Goal: Information Seeking & Learning: Learn about a topic

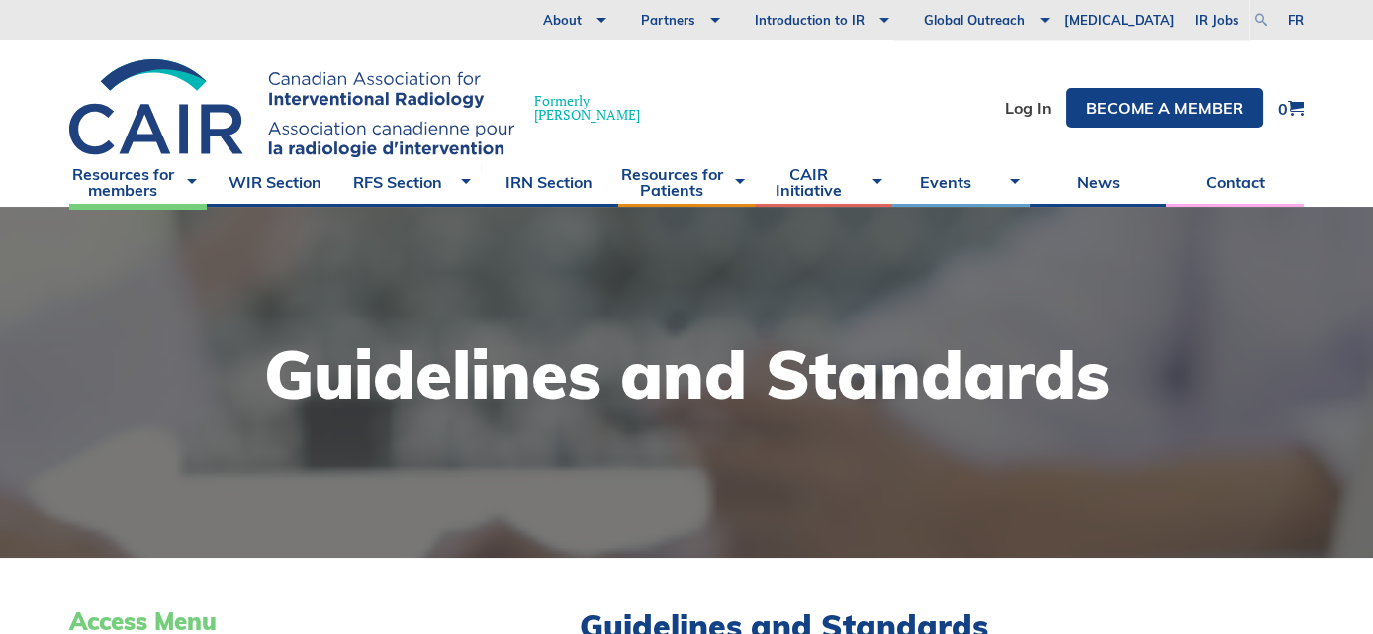
click at [1262, 12] on link at bounding box center [1262, 20] width 24 height 24
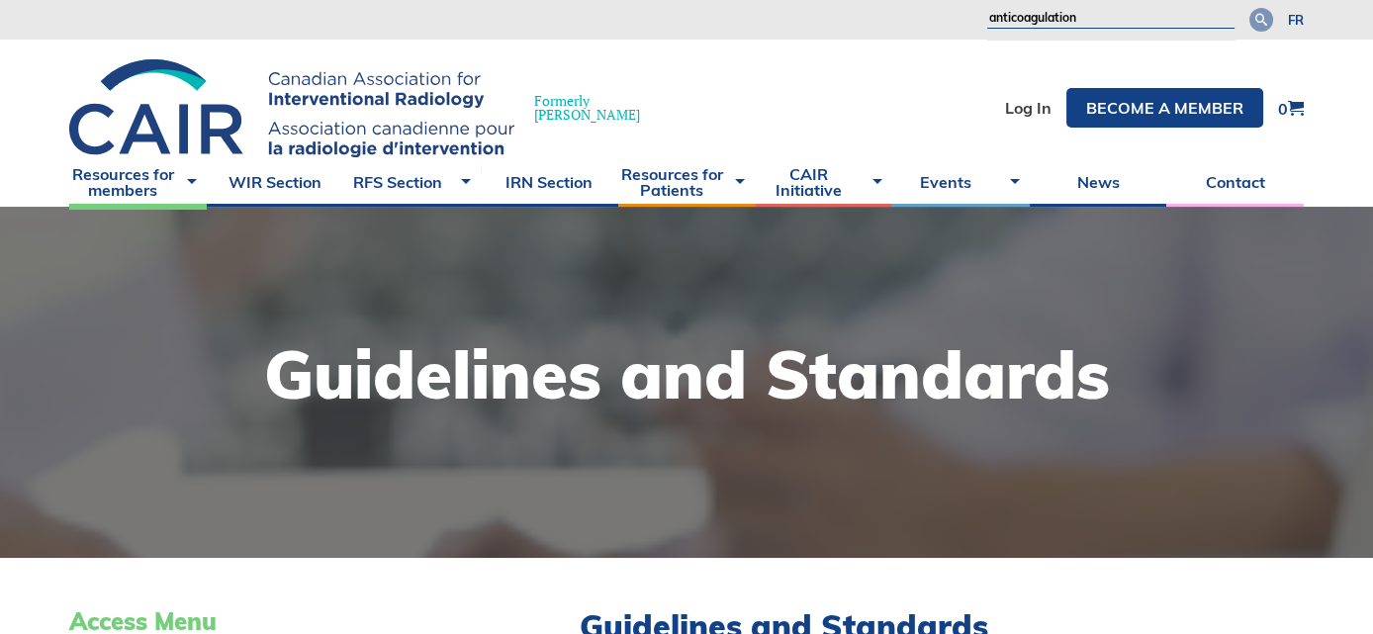
type input "anticoagulation"
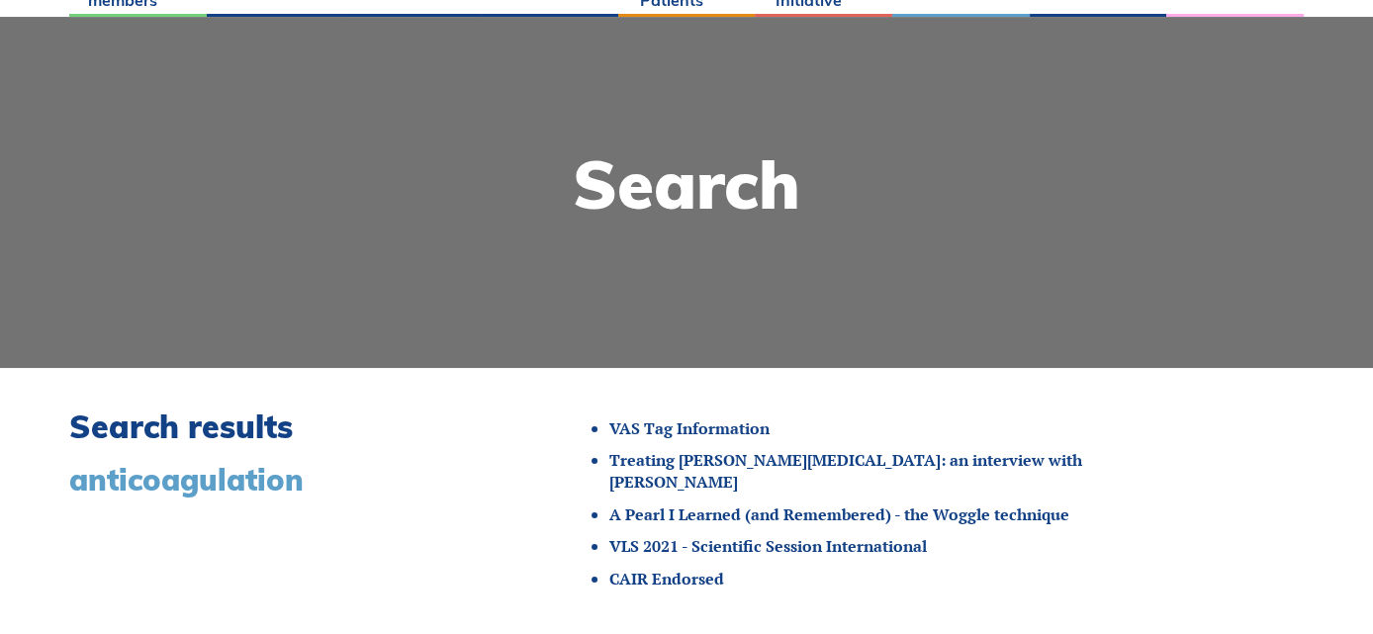
scroll to position [297, 0]
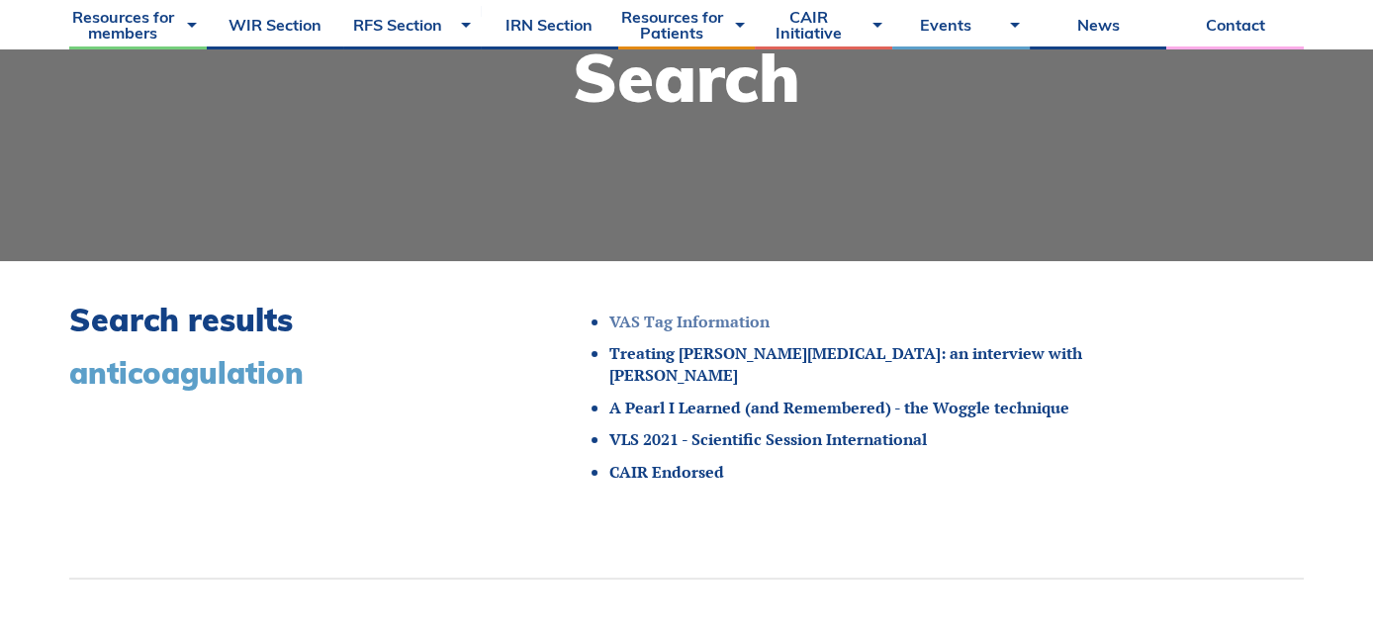
click at [725, 317] on link "VAS Tag Information" at bounding box center [689, 322] width 160 height 22
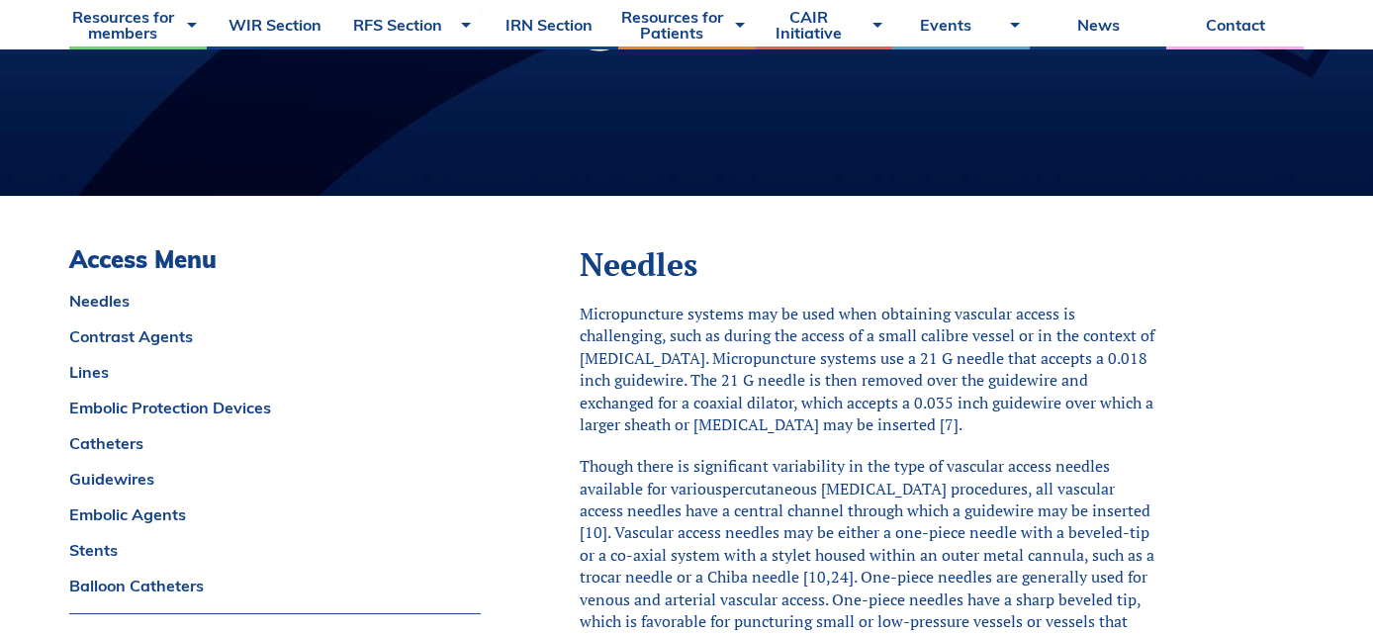
scroll to position [395, 0]
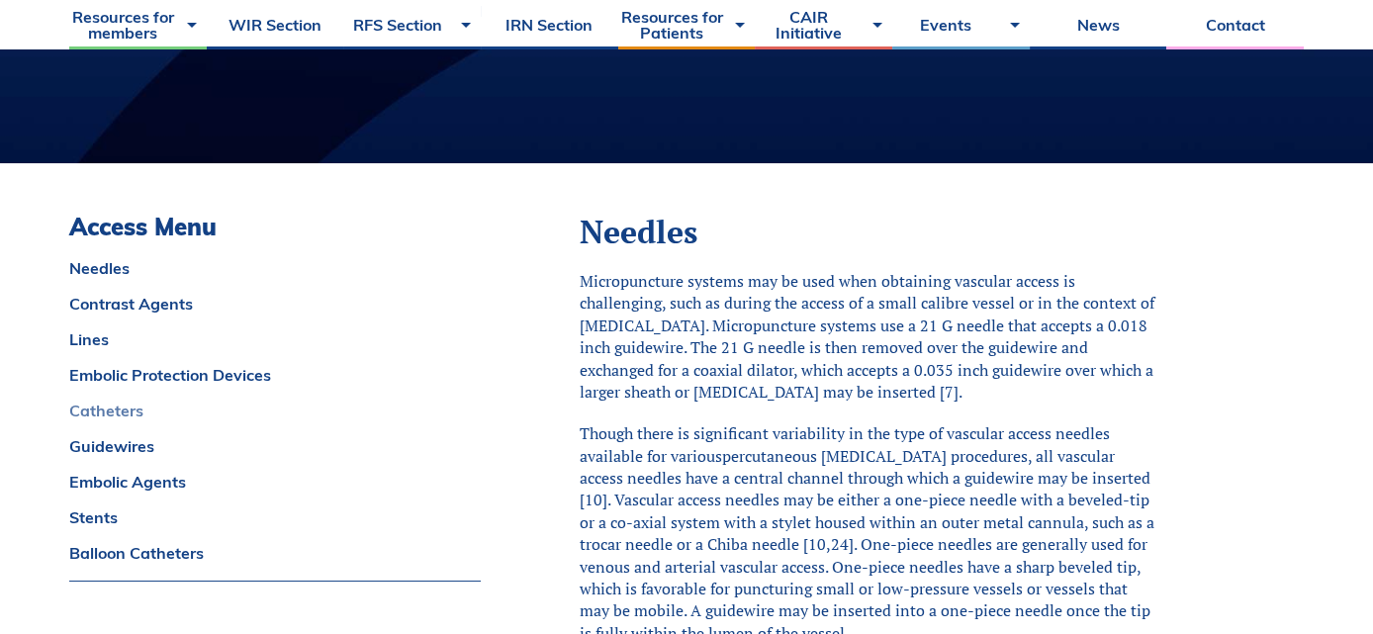
click at [130, 410] on link "Catheters" at bounding box center [275, 411] width 412 height 16
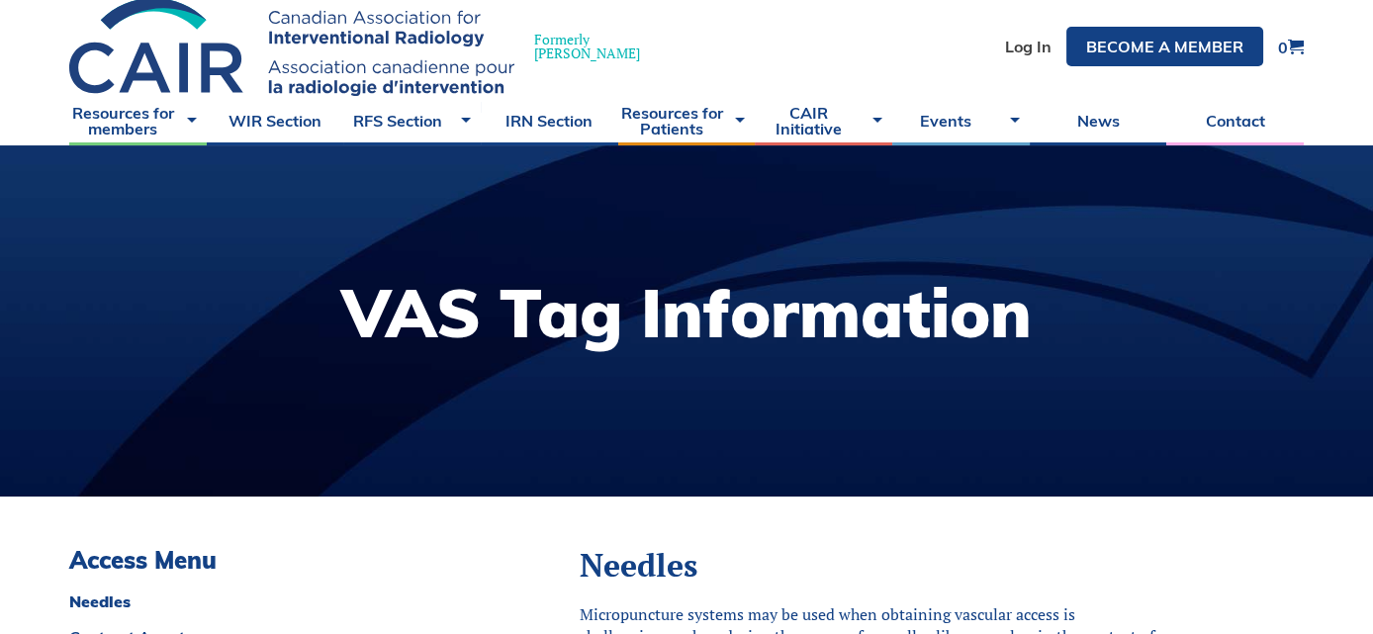
scroll to position [0, 0]
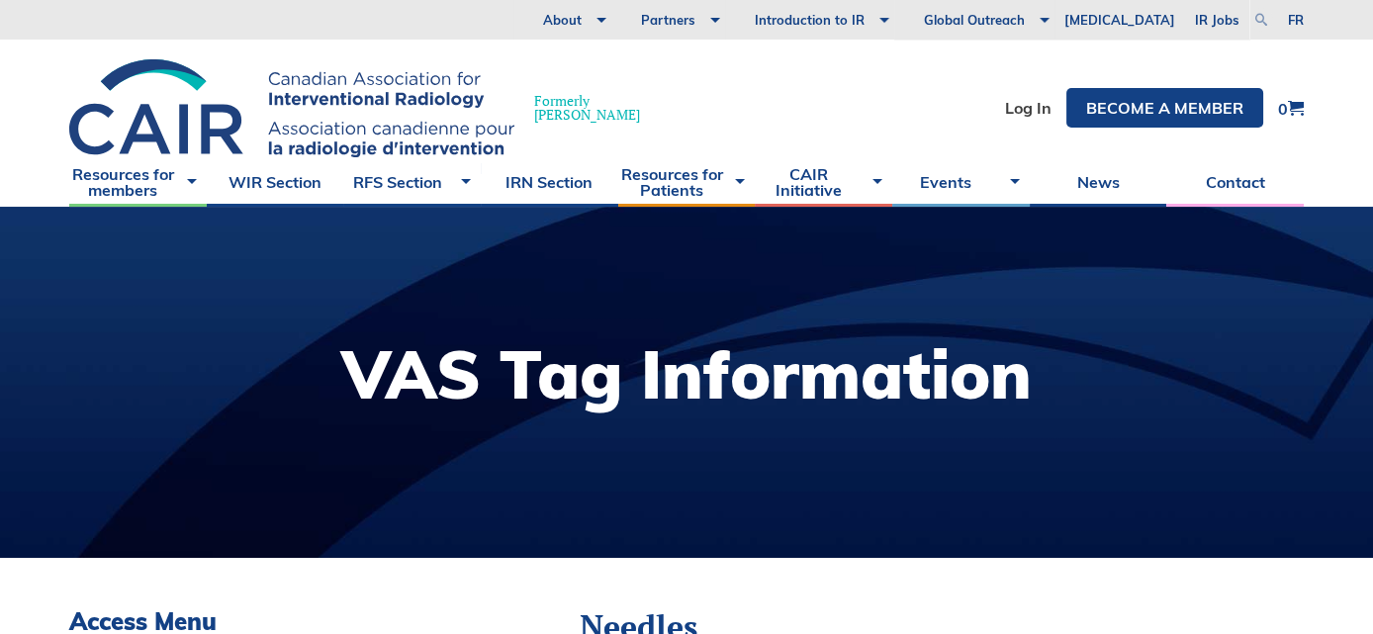
click at [1260, 14] on link at bounding box center [1262, 20] width 24 height 24
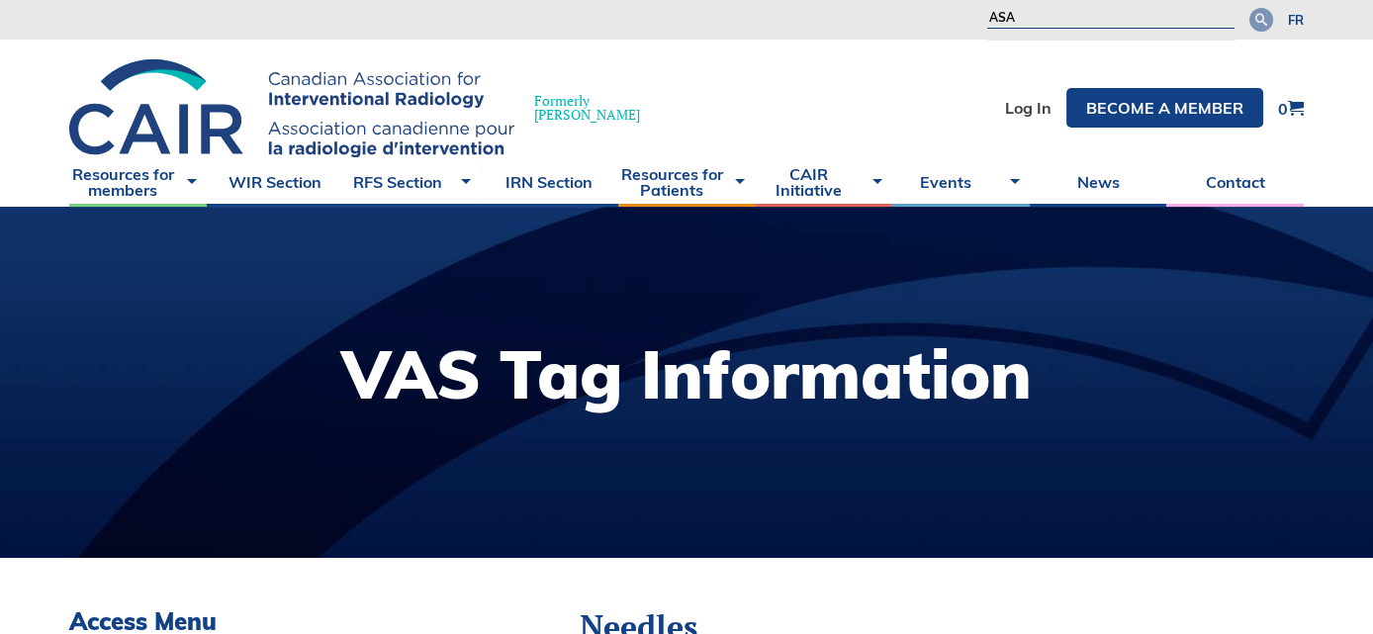
type input "ASA"
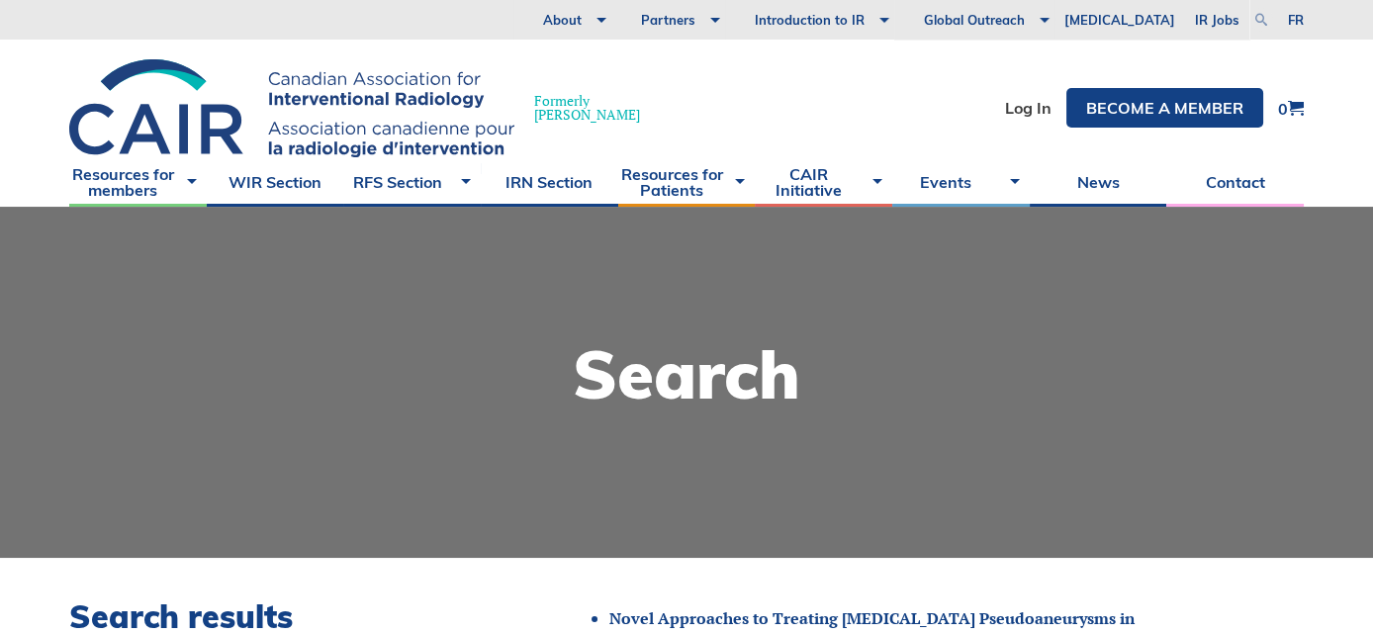
click at [1257, 17] on link at bounding box center [1262, 20] width 24 height 24
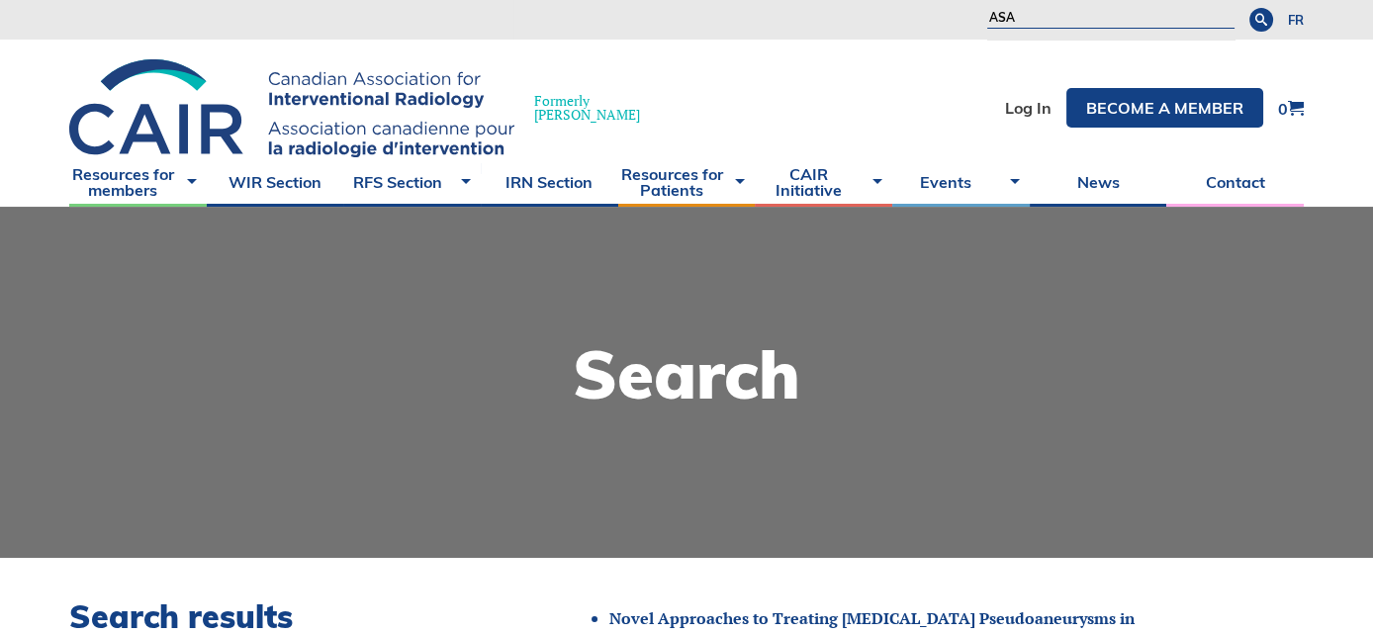
drag, startPoint x: 1019, startPoint y: 11, endPoint x: 961, endPoint y: 11, distance: 58.4
click at [961, 11] on div "About Vision and Mission Board of Directors Annual Reports Financial Statements…" at bounding box center [882, 20] width 736 height 40
type input "warfarin"
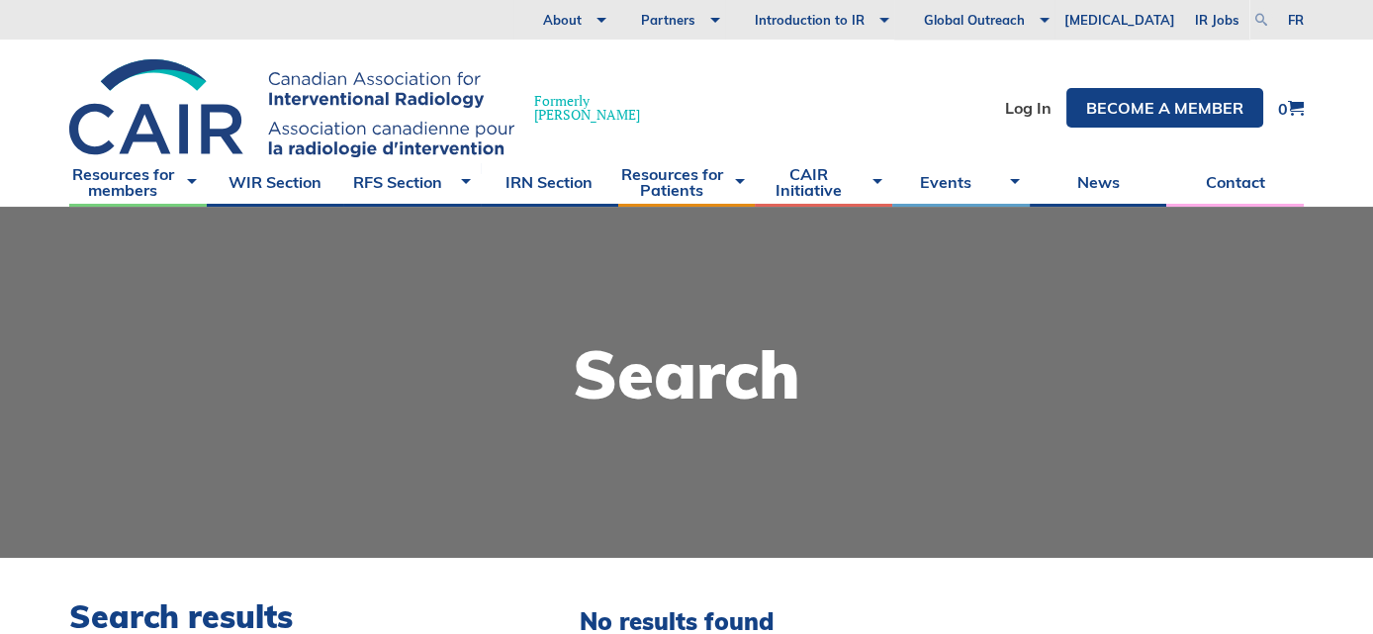
click at [1262, 22] on link at bounding box center [1262, 20] width 24 height 24
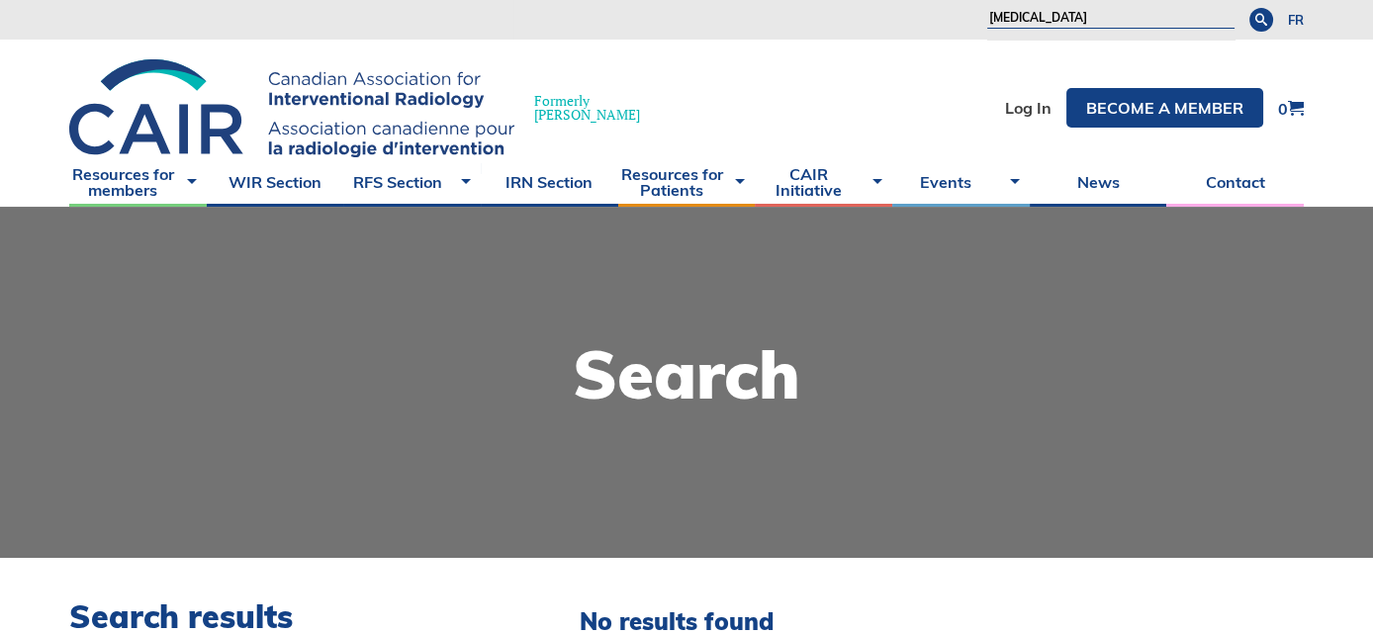
drag, startPoint x: 1045, startPoint y: 13, endPoint x: 837, endPoint y: 18, distance: 207.8
click at [837, 18] on div "About Vision and Mission Board of Directors Annual Reports Financial Statements…" at bounding box center [882, 20] width 736 height 40
type input "coumadin"
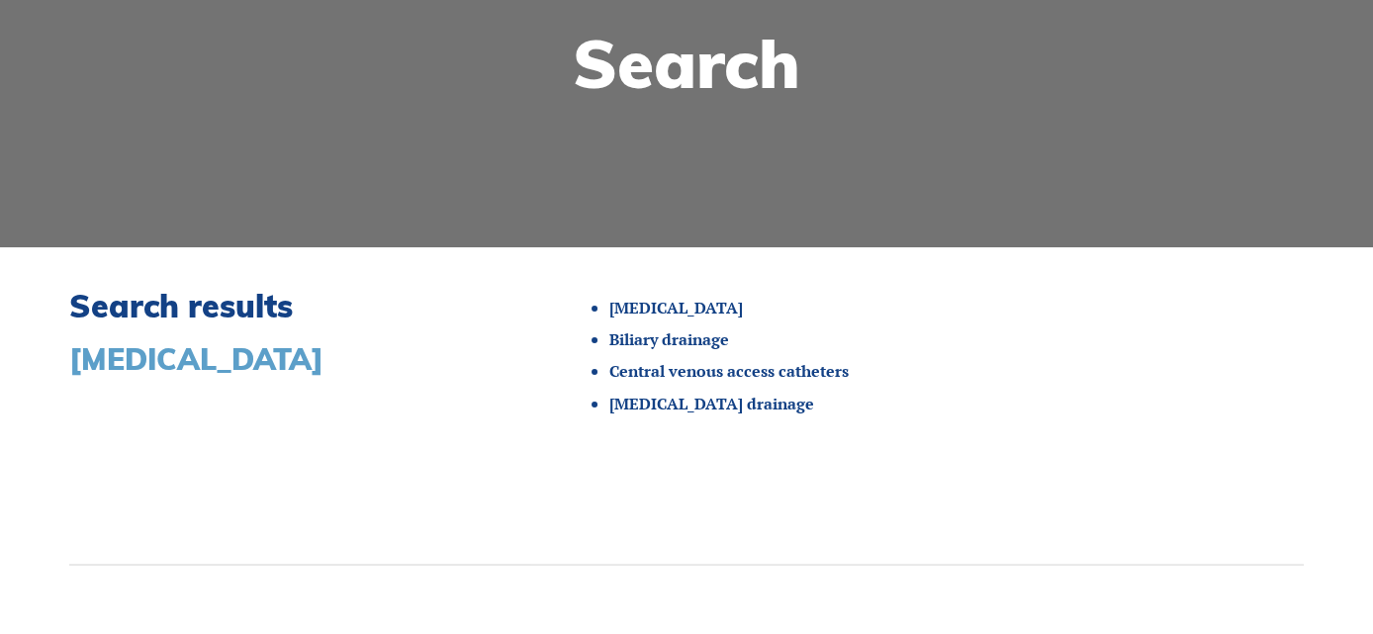
scroll to position [395, 0]
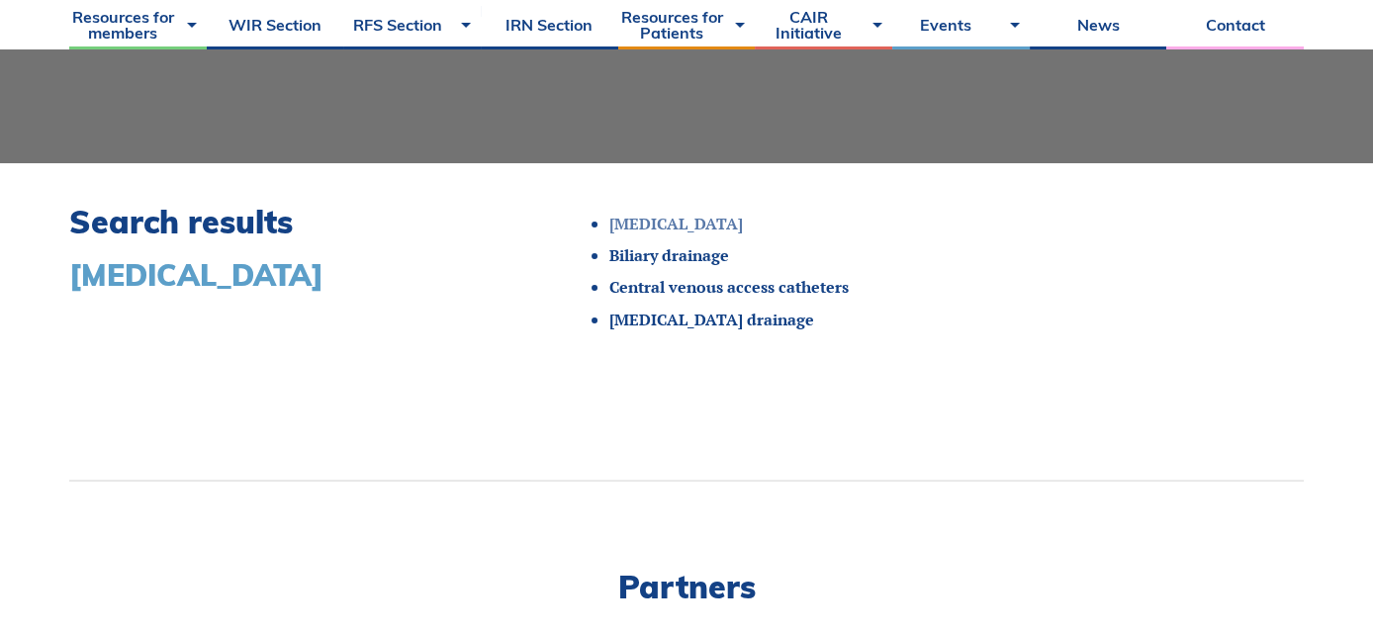
click at [686, 219] on link "[MEDICAL_DATA]" at bounding box center [676, 224] width 134 height 22
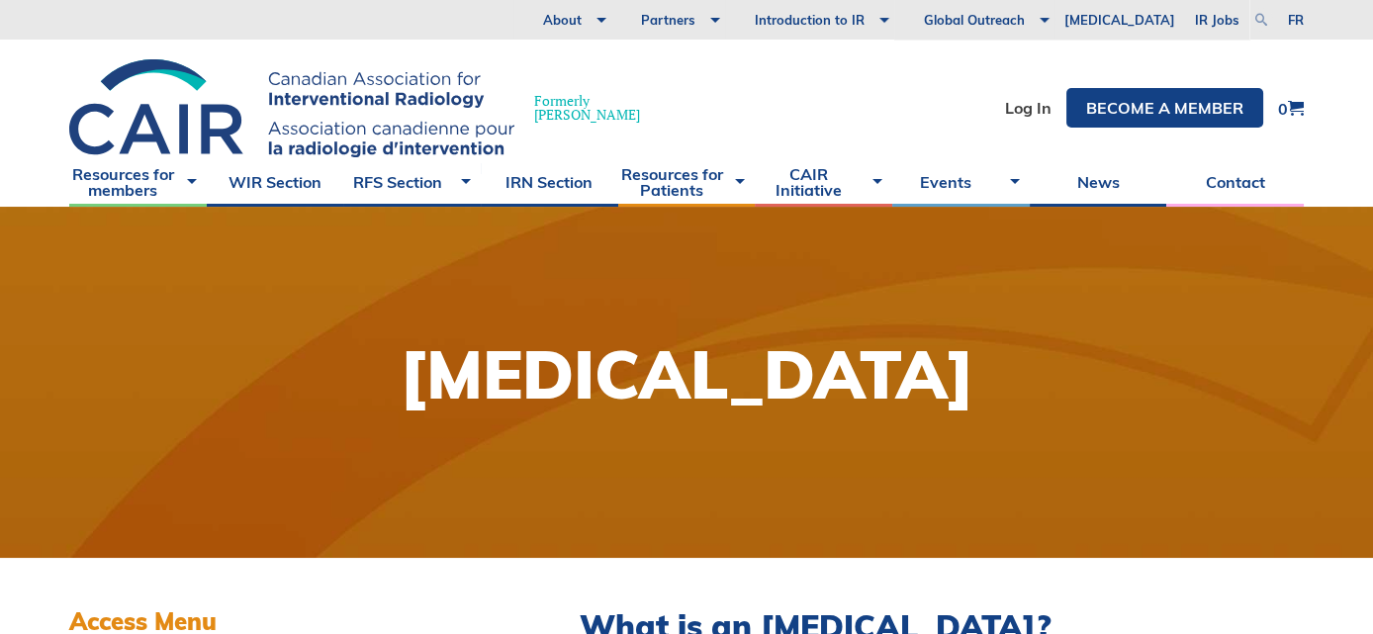
click at [1265, 15] on link at bounding box center [1262, 20] width 24 height 24
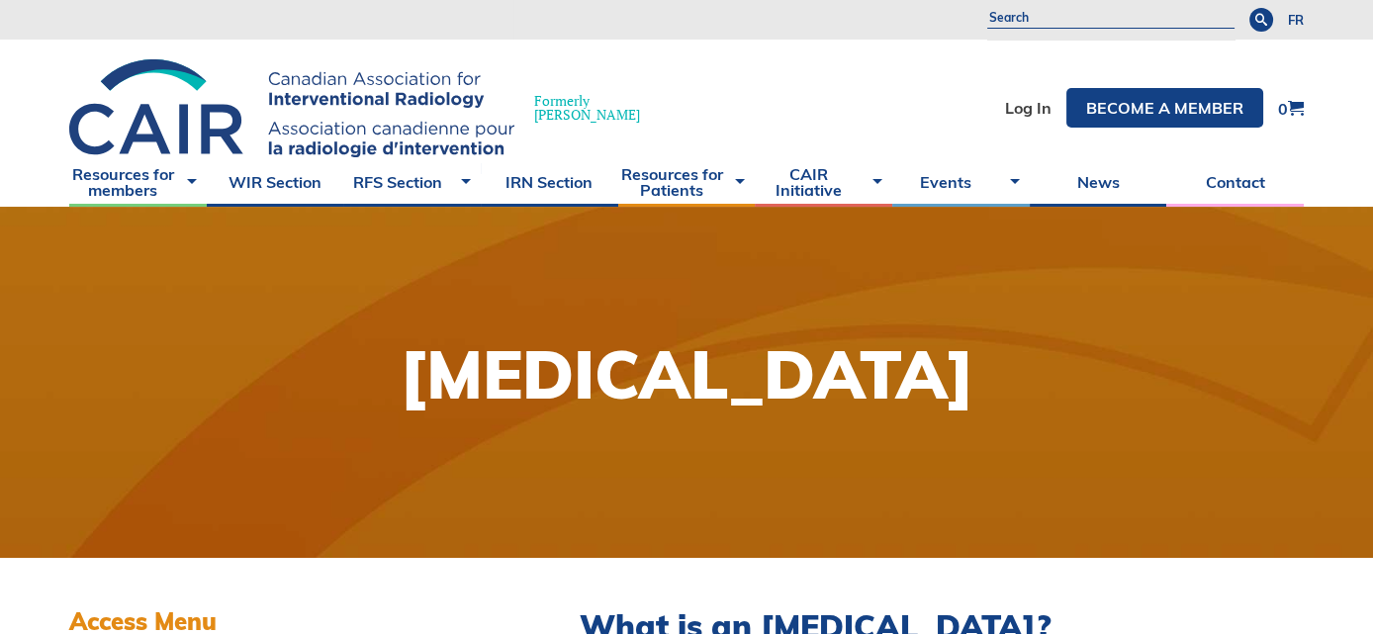
click at [1065, 11] on input "search" at bounding box center [1110, 19] width 247 height 20
type input "anticoagulation"
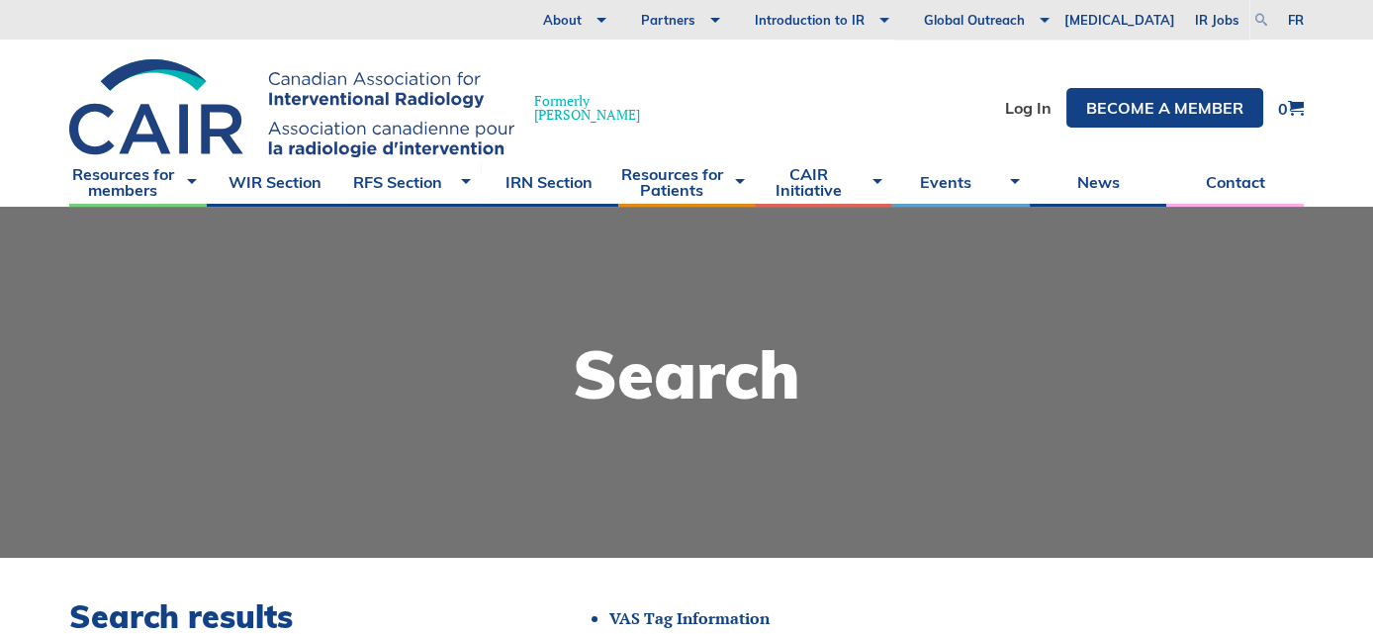
click at [1259, 20] on link at bounding box center [1262, 20] width 24 height 24
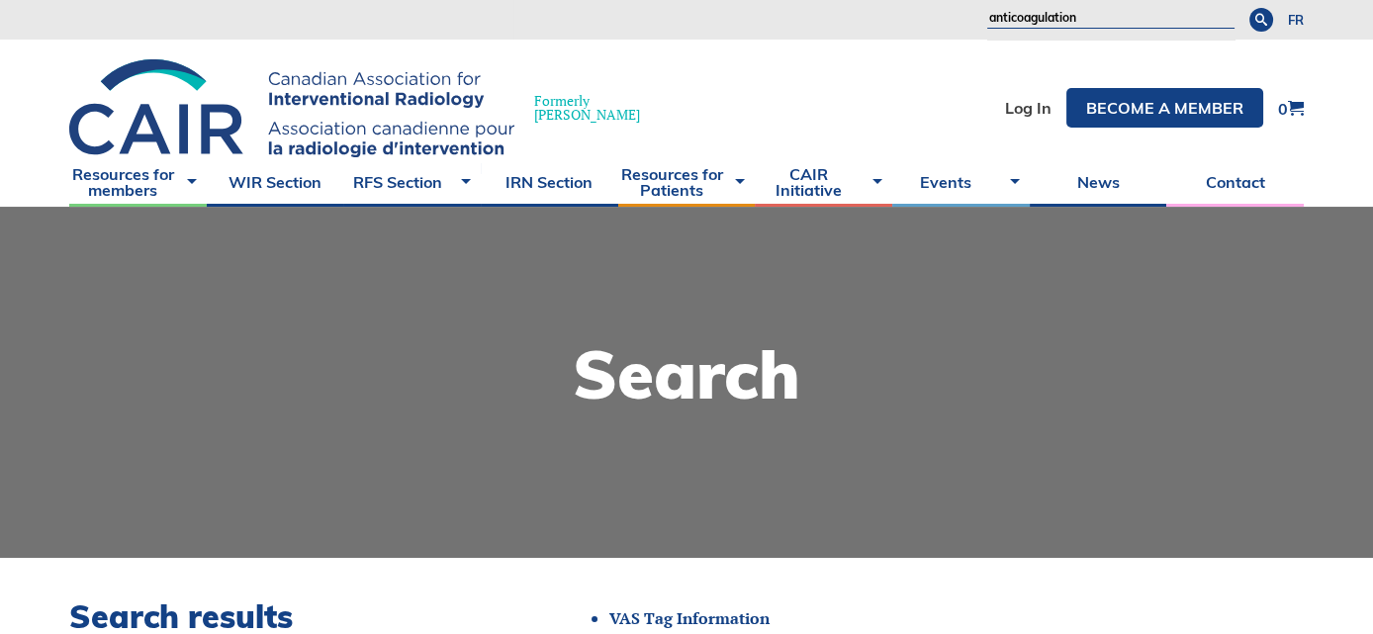
click at [1161, 18] on input "anticoagulation" at bounding box center [1110, 19] width 247 height 20
type input "anticoagulation standards"
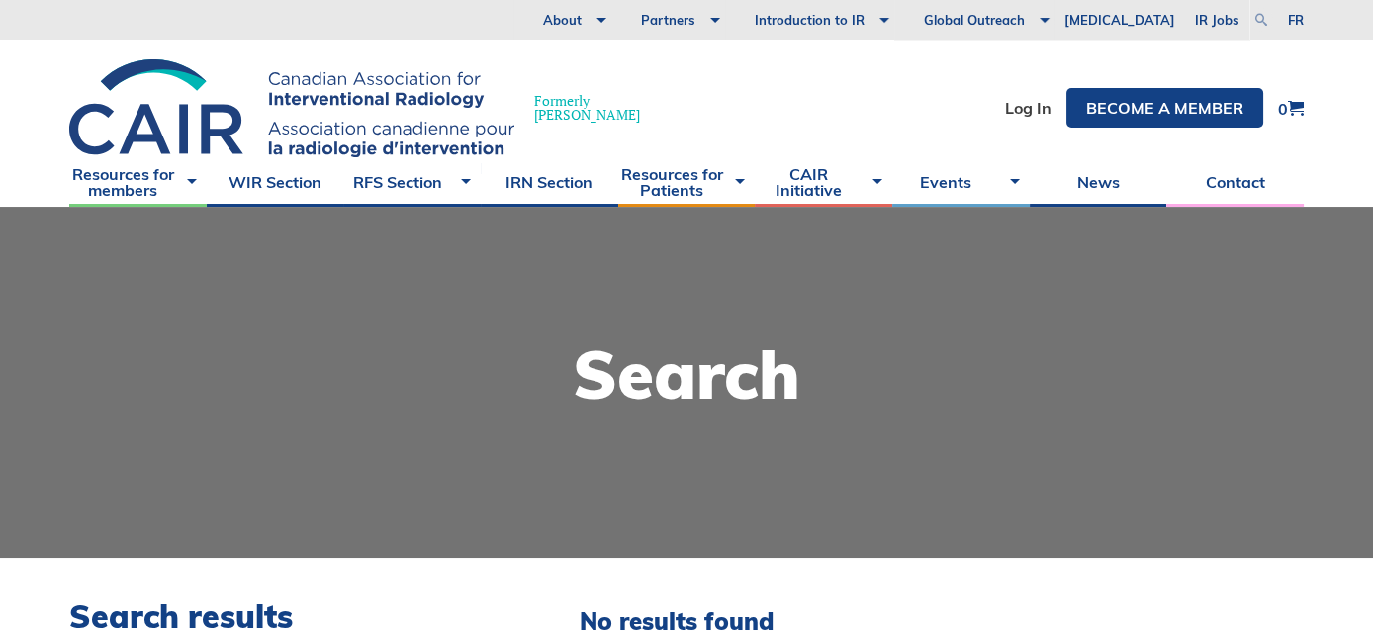
click at [1258, 20] on link at bounding box center [1262, 20] width 24 height 24
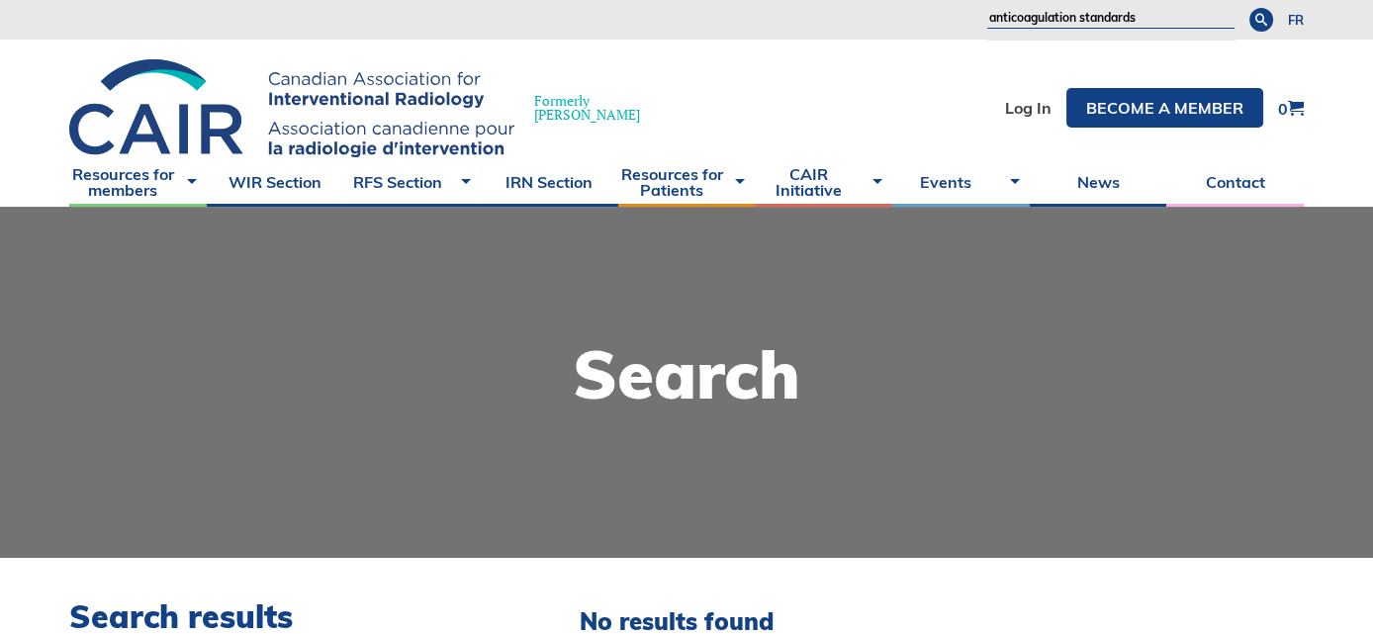
drag, startPoint x: 1078, startPoint y: 16, endPoint x: 825, endPoint y: 17, distance: 253.3
click at [825, 17] on div "About Vision and Mission Board of Directors Annual Reports Financial Statements…" at bounding box center [882, 20] width 736 height 40
type input "standards"
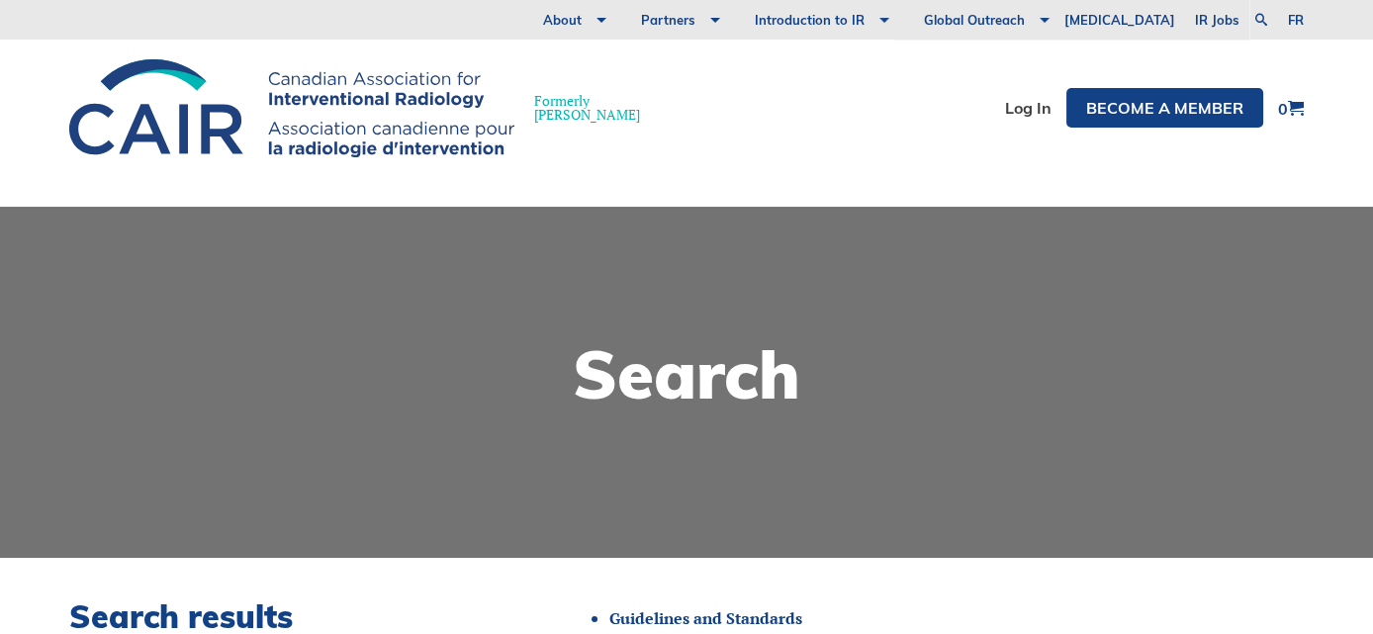
scroll to position [297, 0]
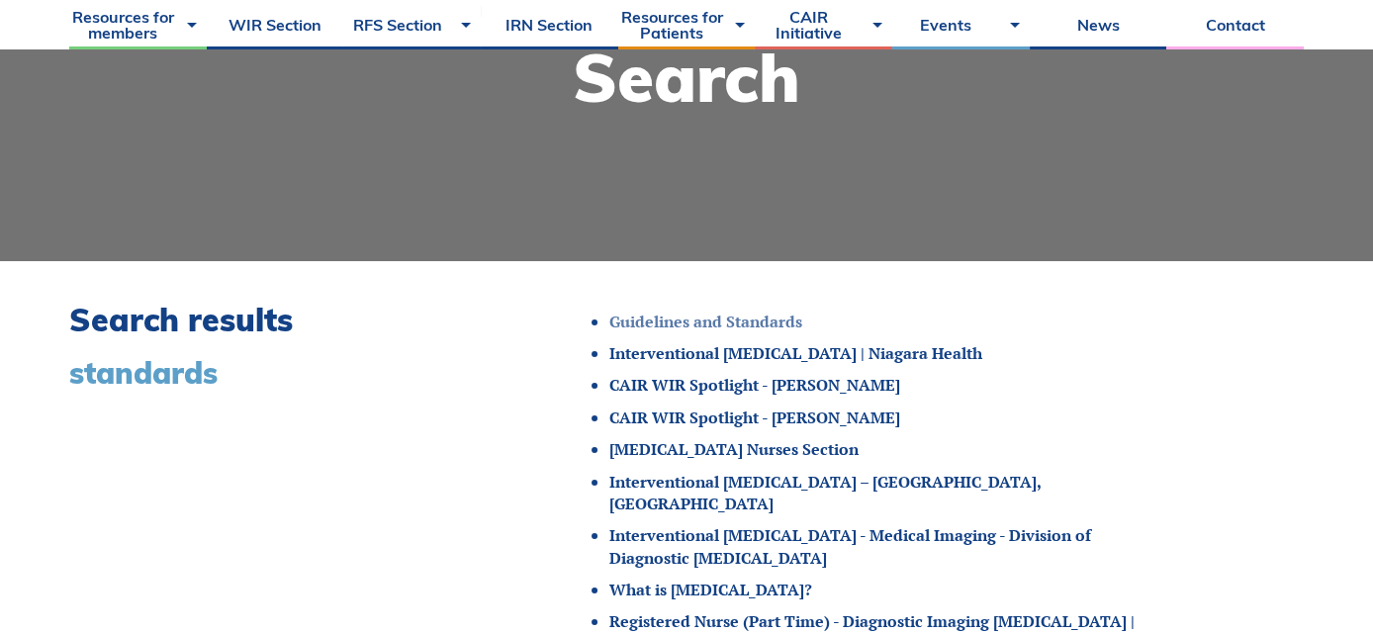
click at [730, 315] on link "Guidelines and Standards" at bounding box center [705, 322] width 193 height 22
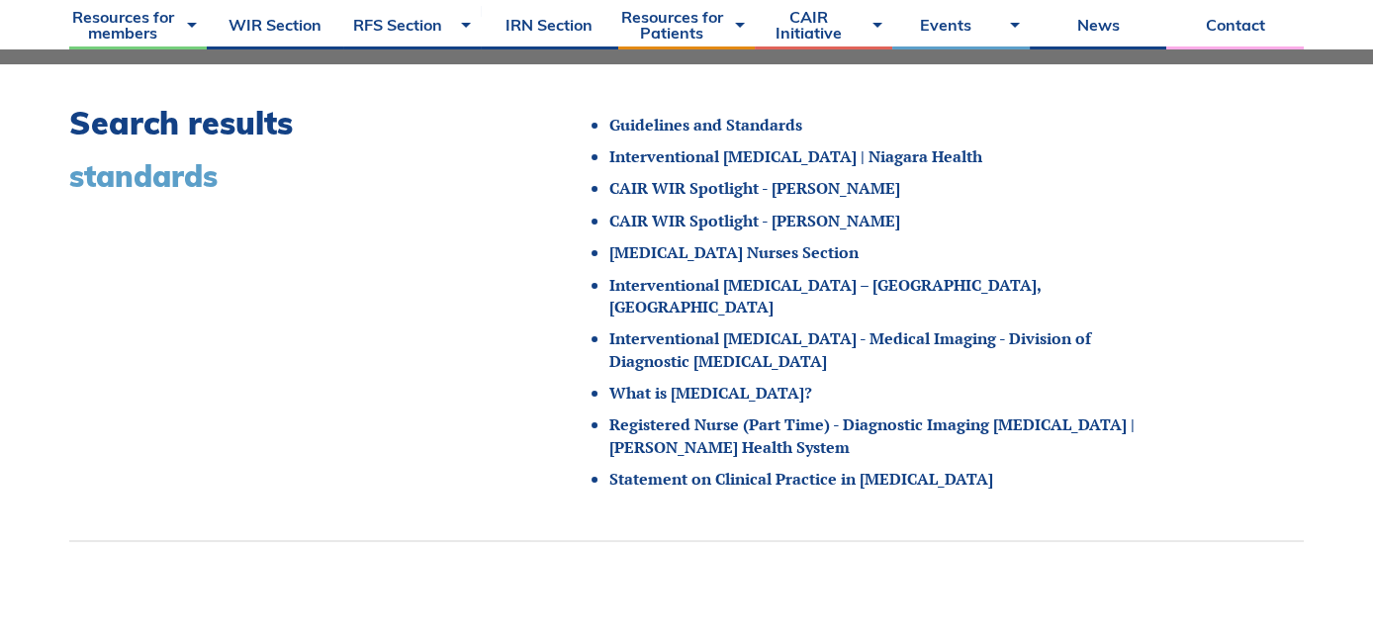
scroll to position [494, 0]
click at [732, 279] on link "Interventional Radiologist – London, ON" at bounding box center [824, 296] width 431 height 44
click at [776, 249] on link "[MEDICAL_DATA] Nurses Section" at bounding box center [733, 252] width 249 height 22
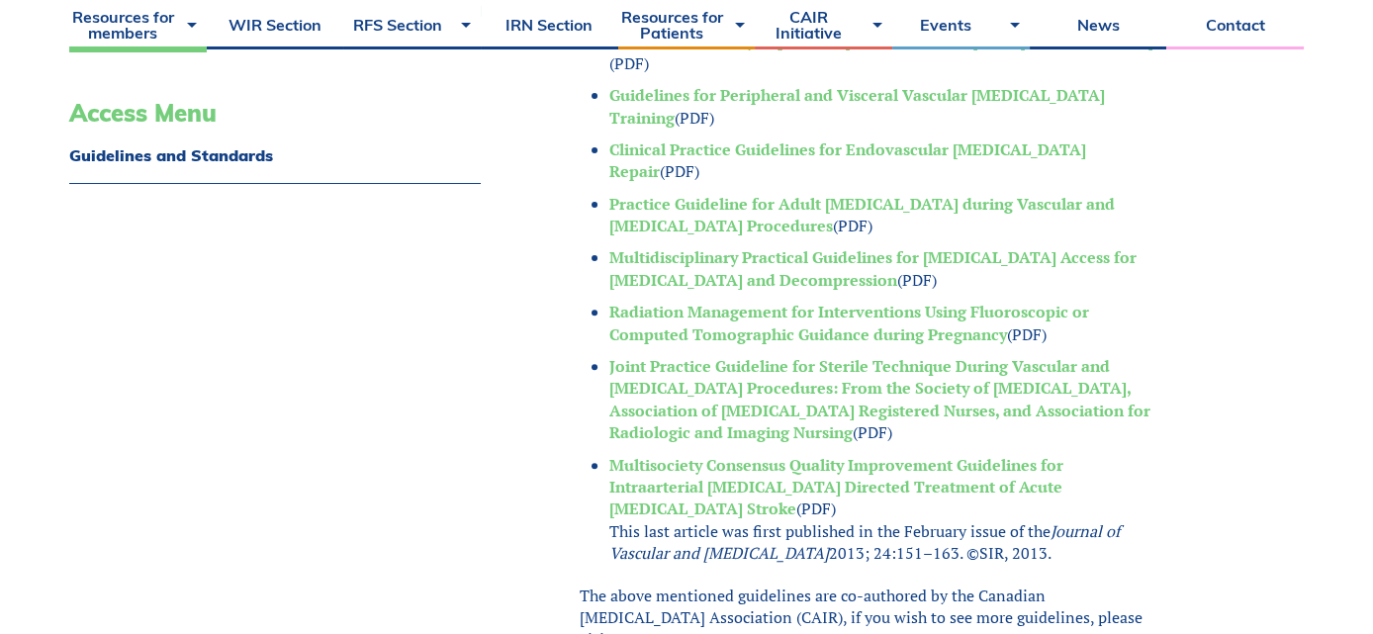
scroll to position [989, 0]
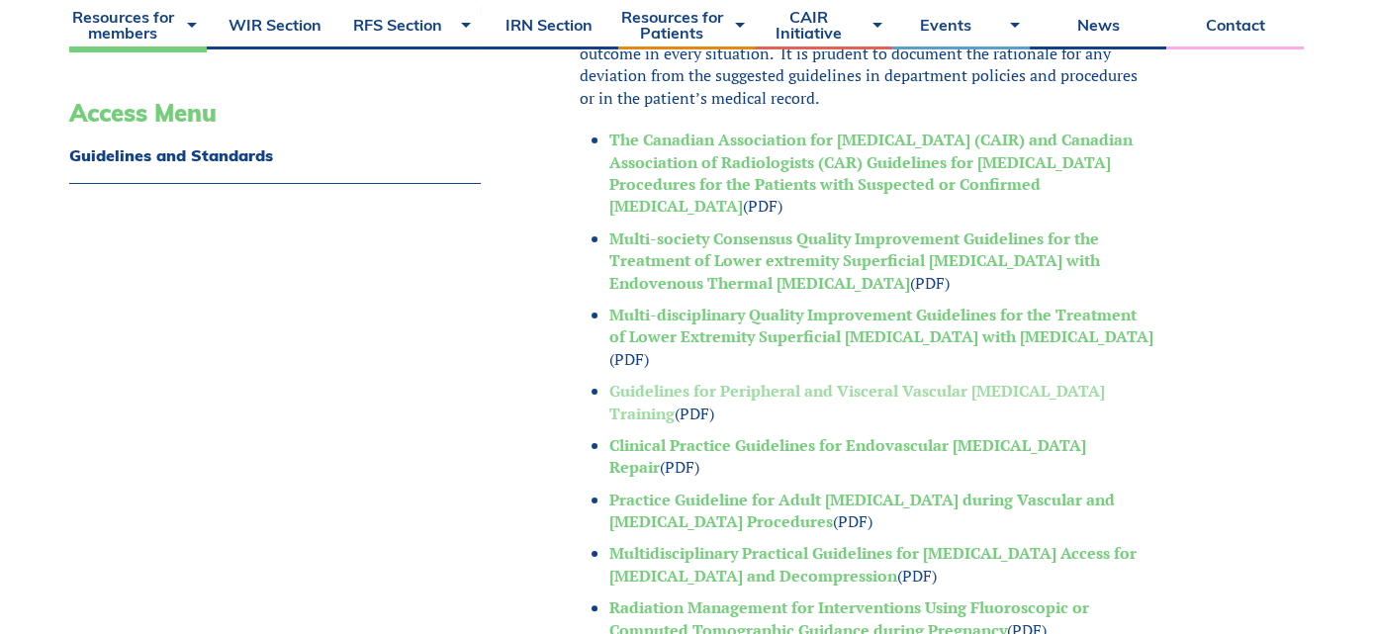
click at [702, 391] on link "Guidelines for Peripheral and Visceral Vascular [MEDICAL_DATA] Training" at bounding box center [857, 402] width 496 height 44
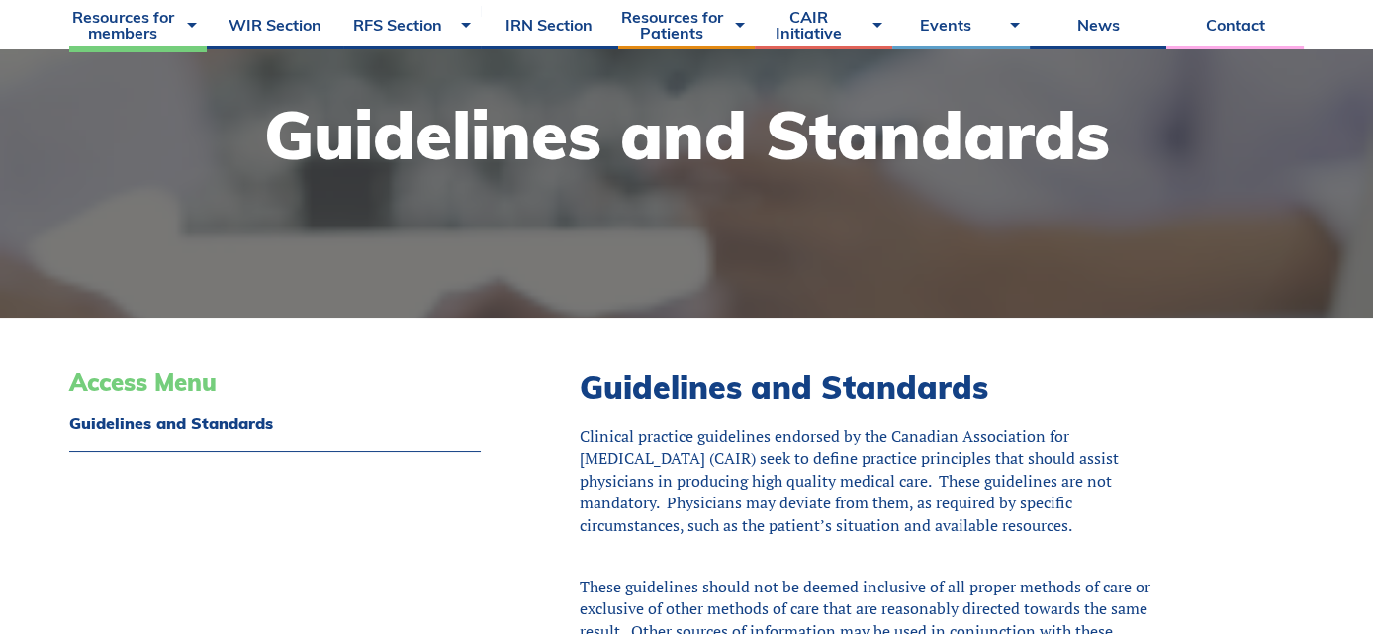
scroll to position [98, 0]
